Goal: Check status: Check status

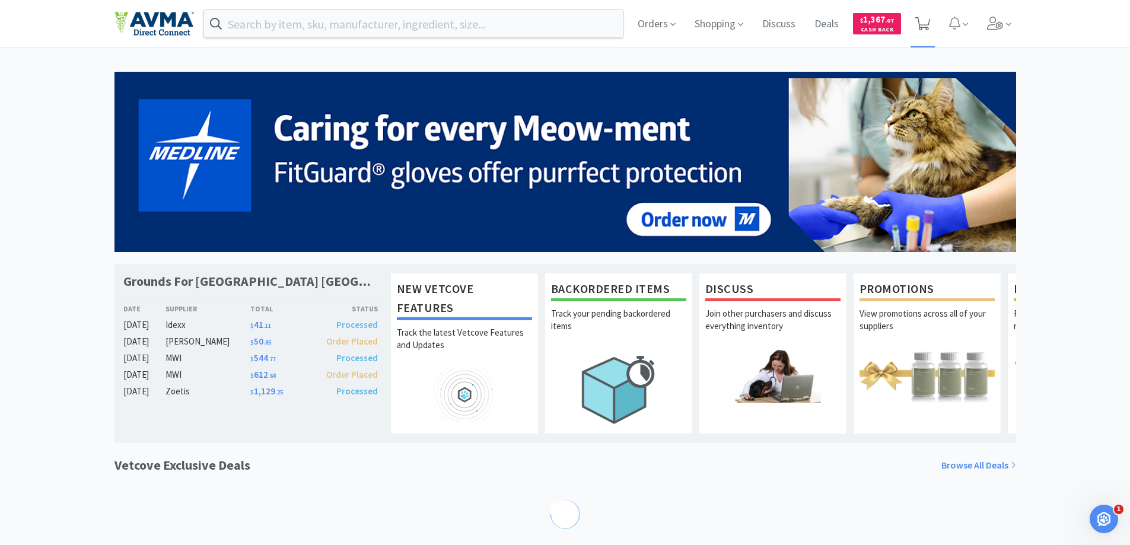
click at [925, 21] on icon at bounding box center [922, 23] width 15 height 13
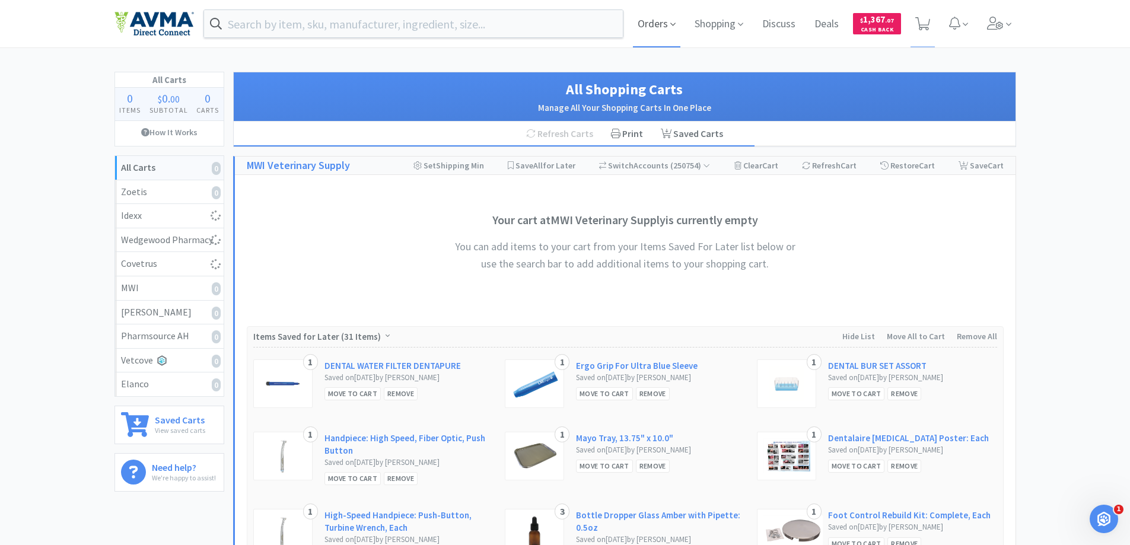
click at [662, 27] on span "Orders" at bounding box center [656, 23] width 47 height 47
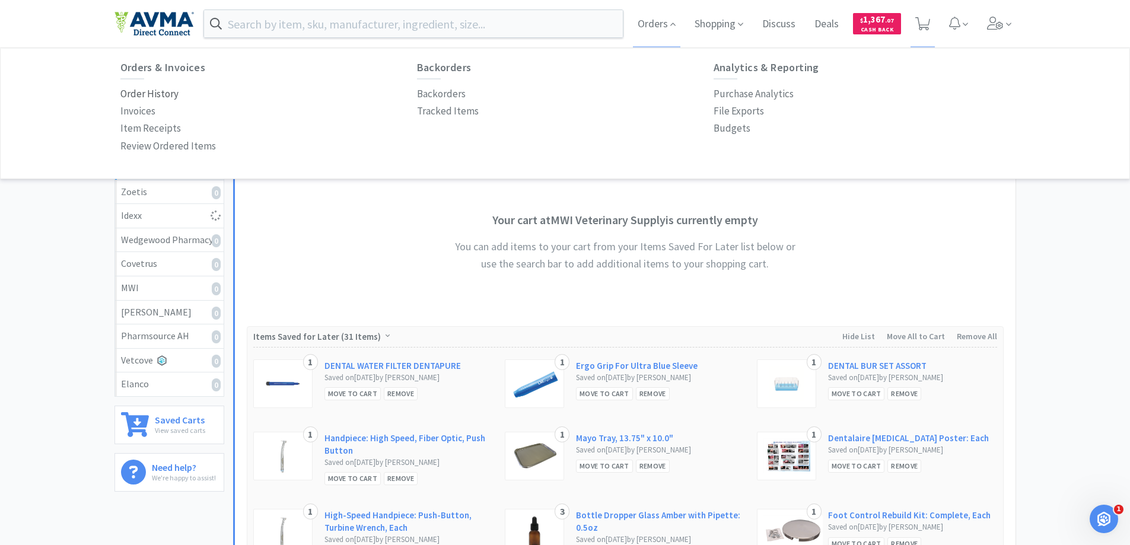
click at [139, 95] on p "Order History" at bounding box center [149, 94] width 58 height 16
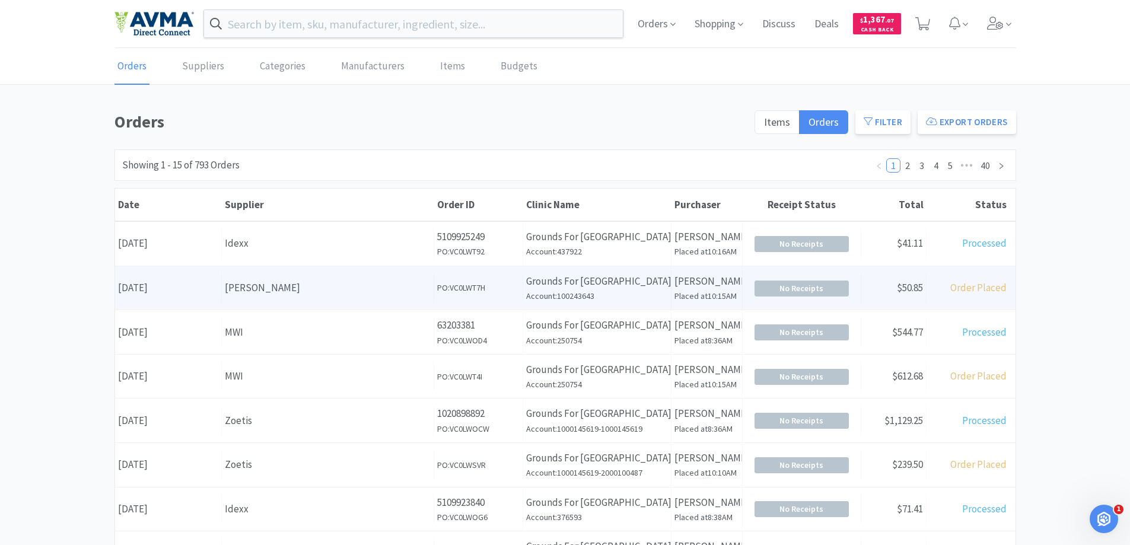
click at [987, 289] on span "Order Placed" at bounding box center [978, 287] width 56 height 13
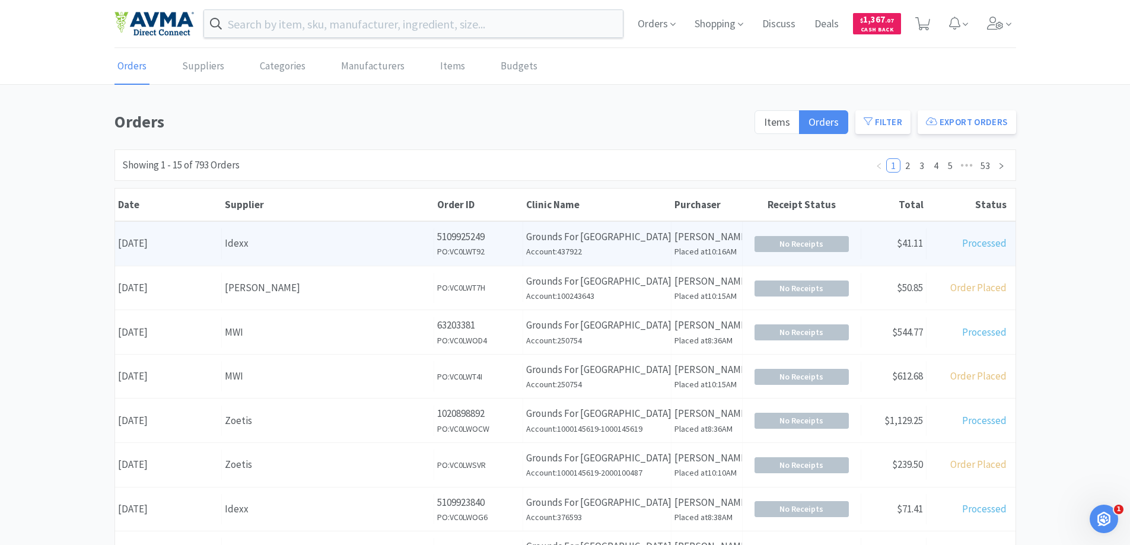
click at [385, 237] on div "Idexx" at bounding box center [328, 243] width 206 height 16
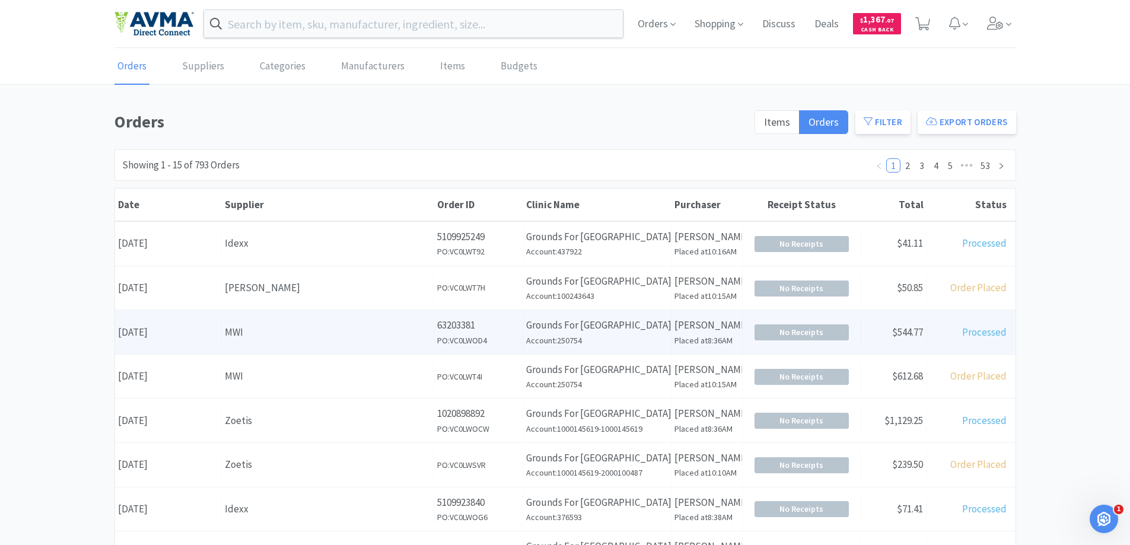
click at [298, 345] on div "Supplier MWI" at bounding box center [328, 332] width 212 height 30
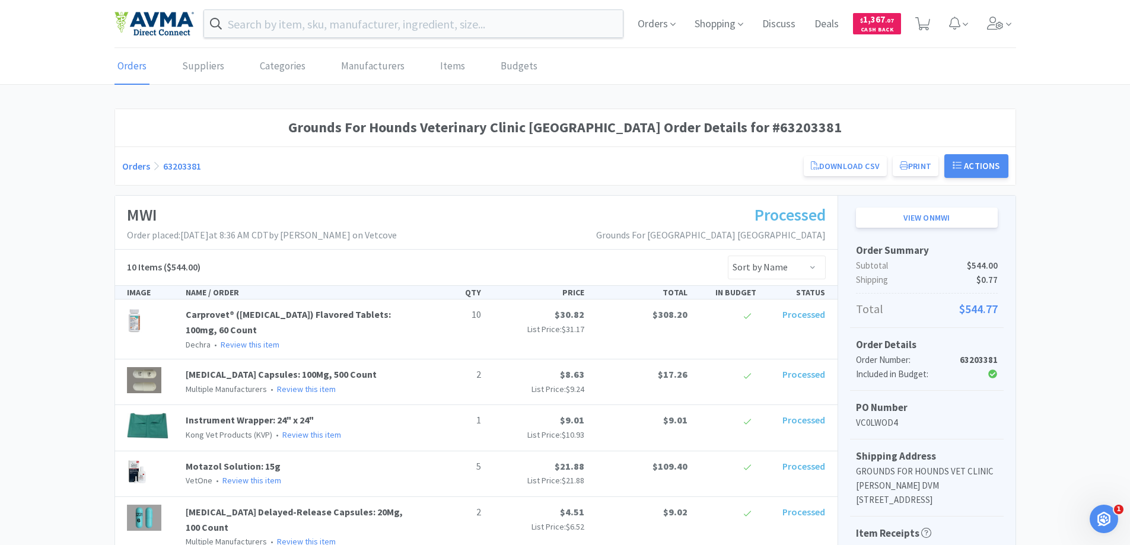
scroll to position [178, 0]
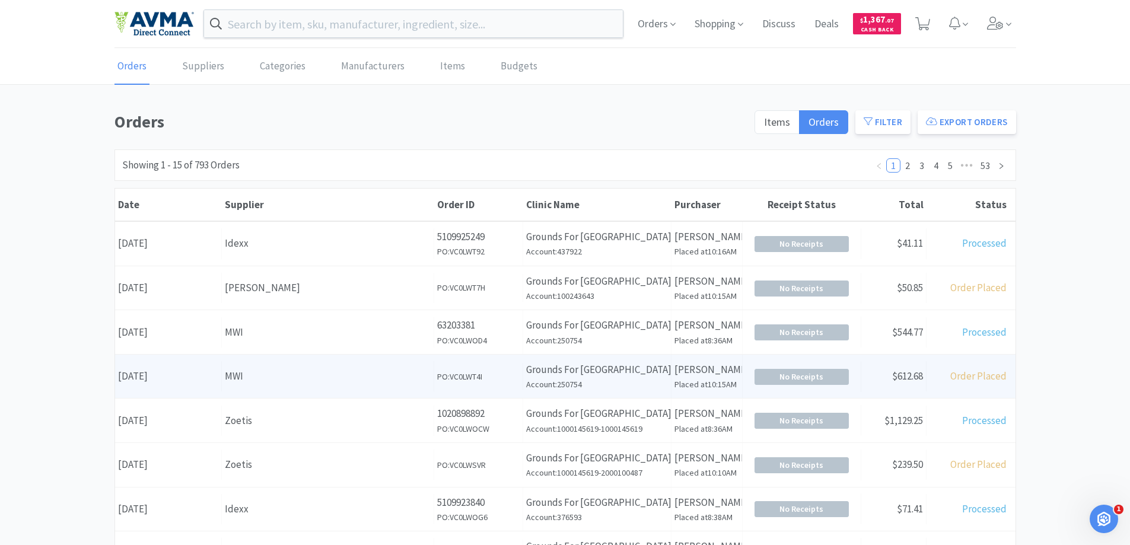
click at [329, 378] on div "MWI" at bounding box center [328, 376] width 206 height 16
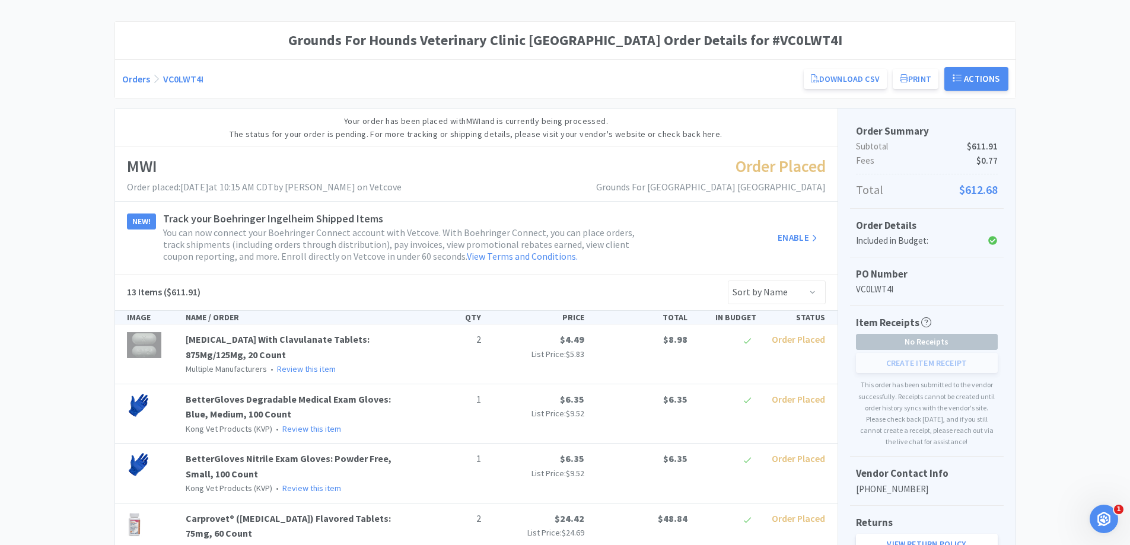
scroll to position [49, 0]
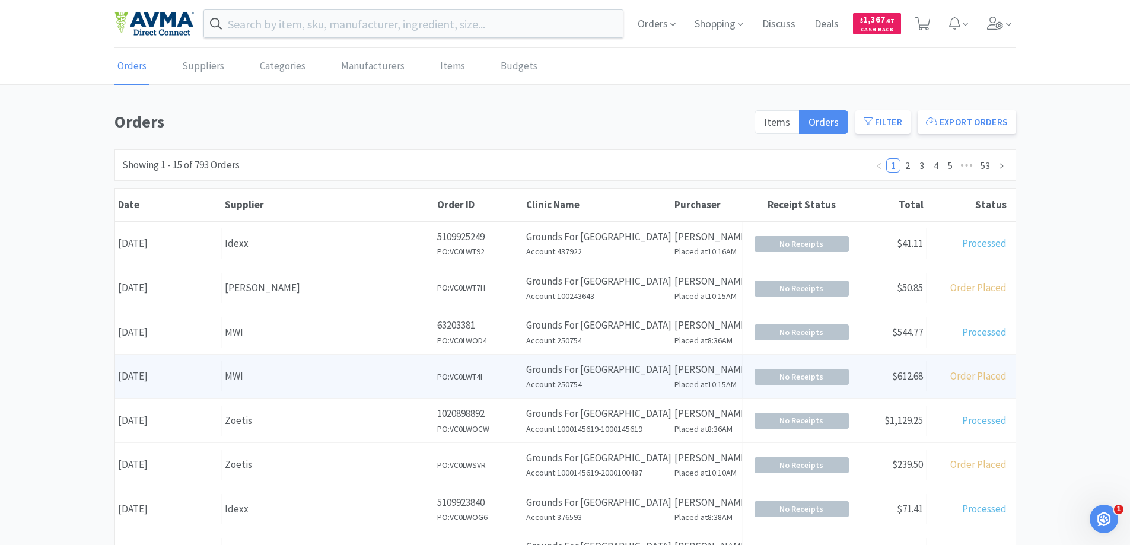
scroll to position [59, 0]
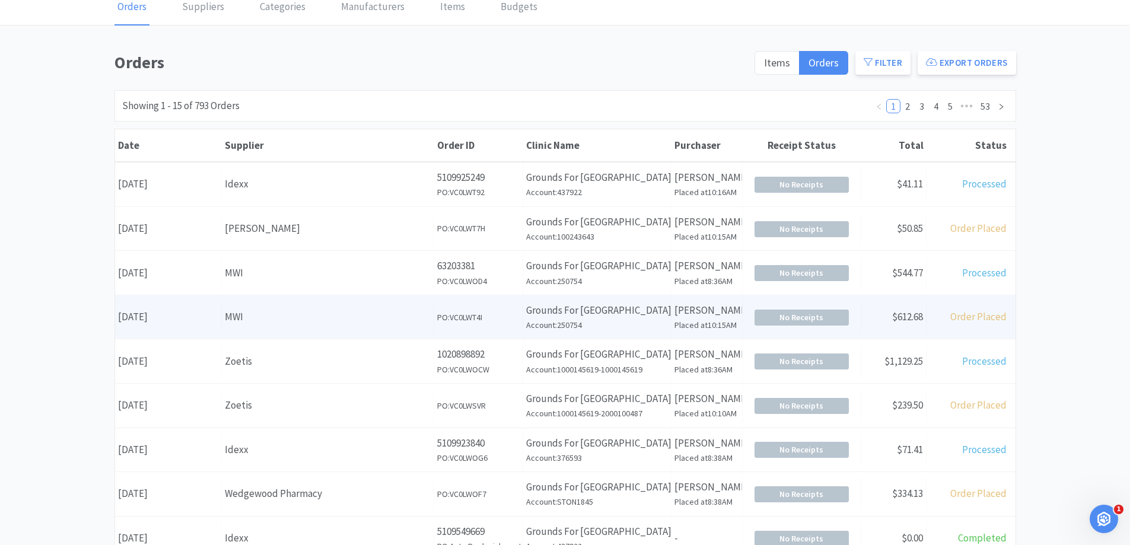
click at [166, 320] on div "Date [DATE]" at bounding box center [168, 317] width 107 height 30
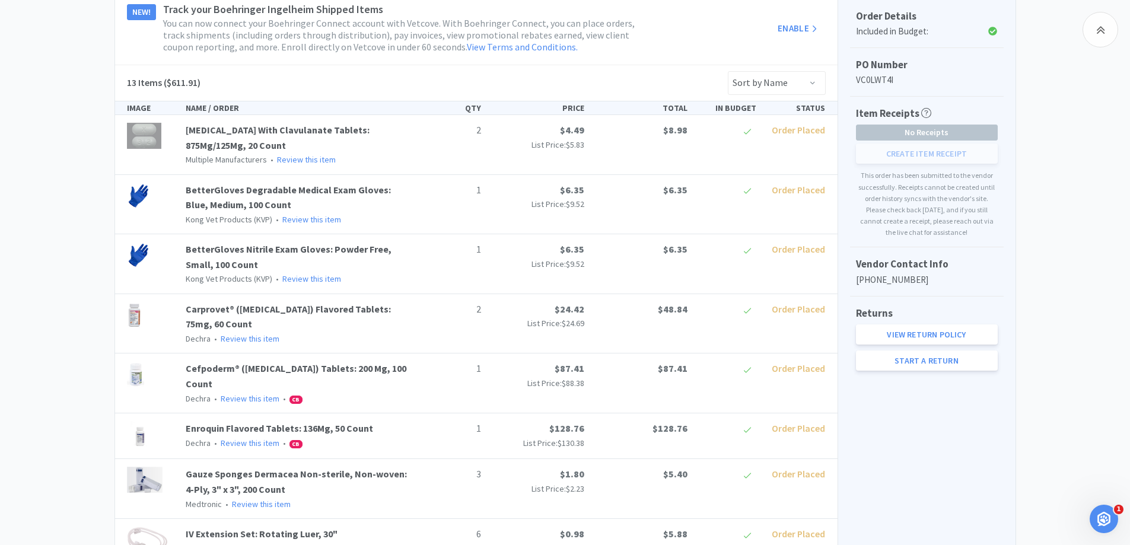
scroll to position [356, 0]
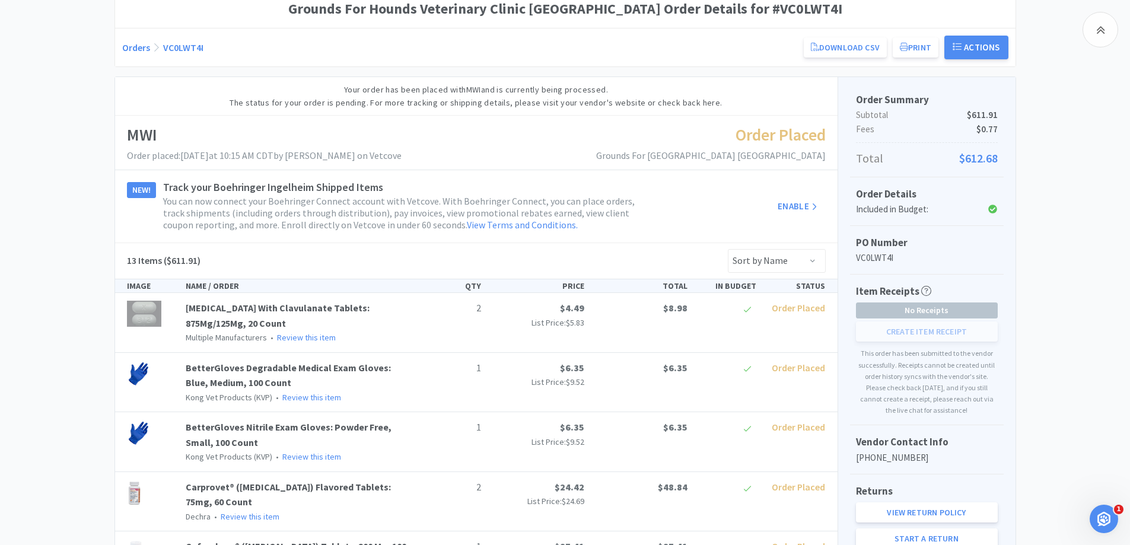
scroll to position [59, 0]
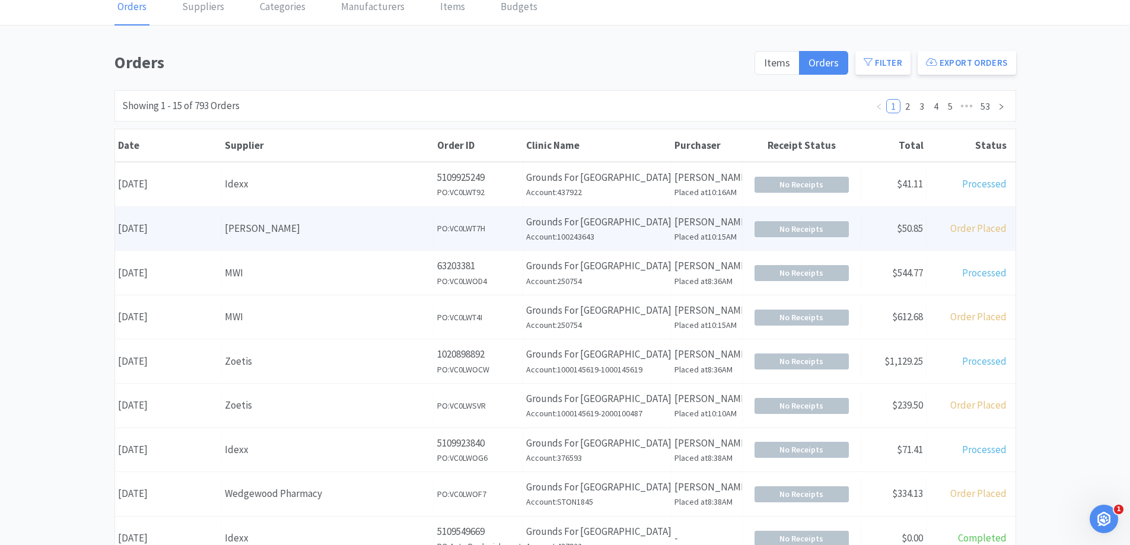
click at [146, 233] on div "Date [DATE]" at bounding box center [168, 229] width 107 height 30
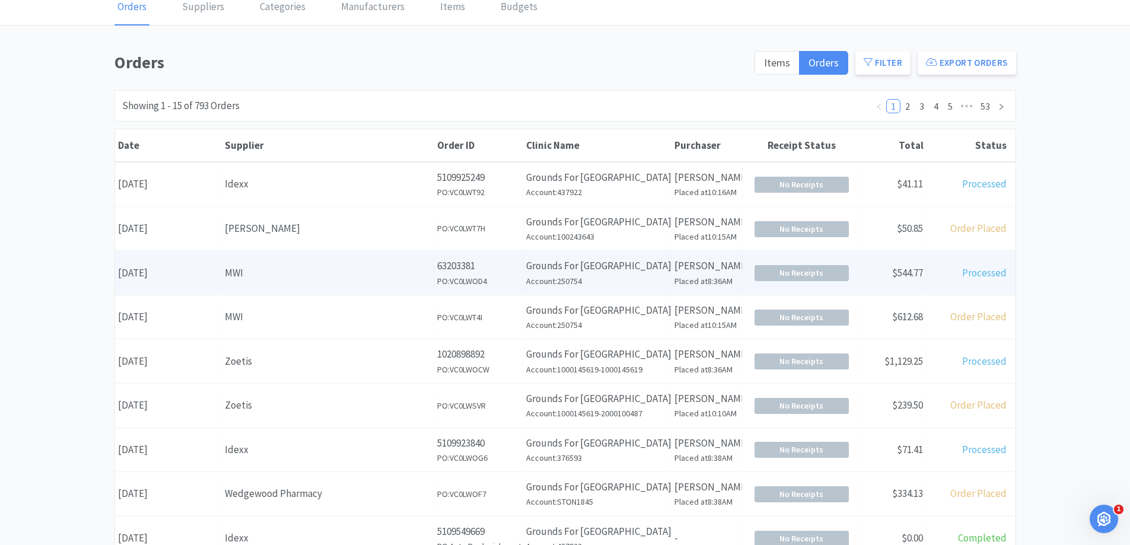
click at [165, 271] on div "Date [DATE]" at bounding box center [168, 273] width 107 height 30
